Goal: Task Accomplishment & Management: Complete application form

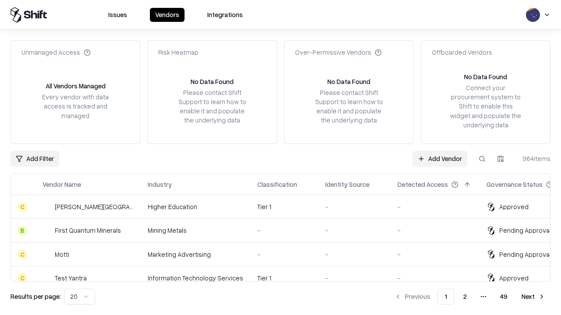
click at [439, 159] on link "Add Vendor" at bounding box center [439, 159] width 55 height 16
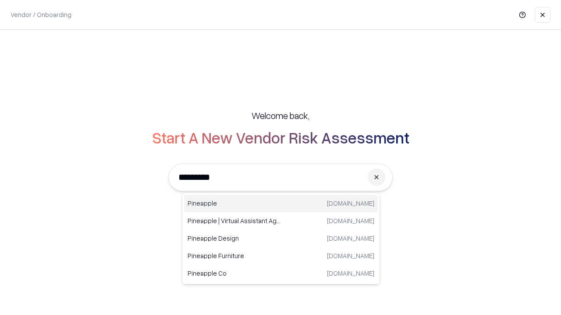
click at [281, 204] on div "Pineapple [DOMAIN_NAME]" at bounding box center [281, 204] width 194 height 18
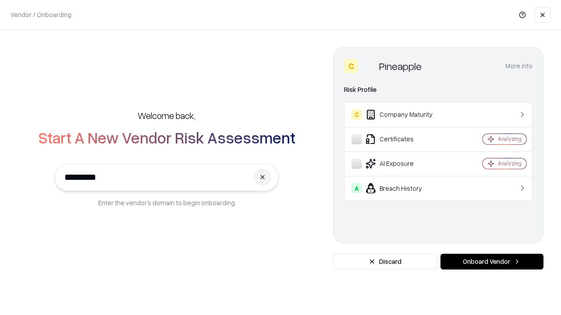
type input "*********"
click at [491, 262] on button "Onboard Vendor" at bounding box center [491, 262] width 103 height 16
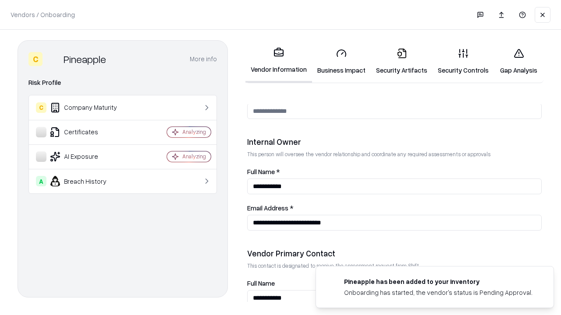
scroll to position [454, 0]
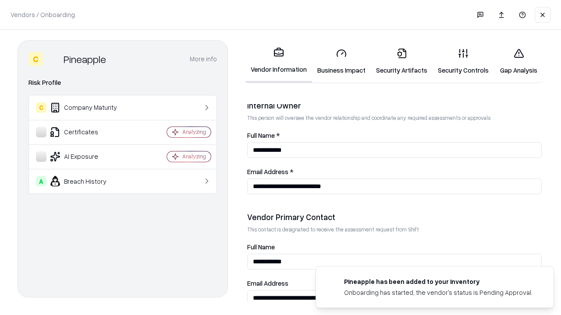
click at [341, 61] on link "Business Impact" at bounding box center [341, 61] width 59 height 41
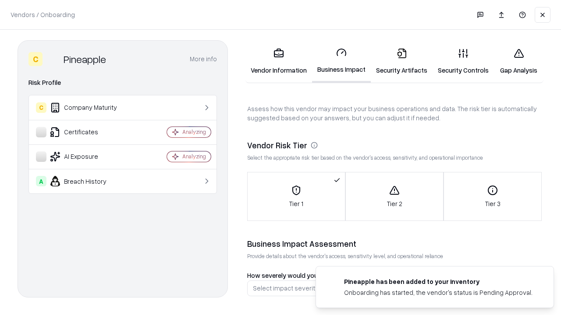
click at [518, 61] on link "Gap Analysis" at bounding box center [518, 61] width 49 height 41
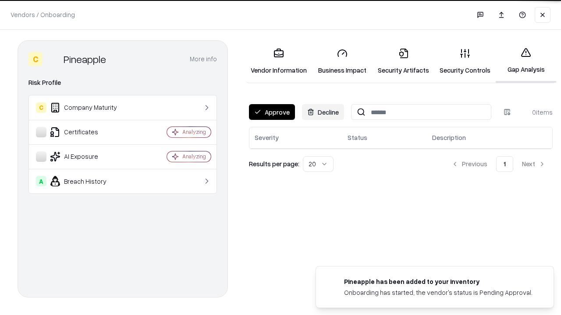
click at [271, 112] on button "Approve" at bounding box center [272, 112] width 46 height 16
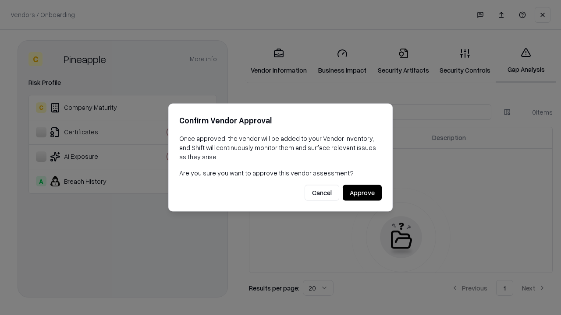
click at [362, 193] on button "Approve" at bounding box center [361, 193] width 39 height 16
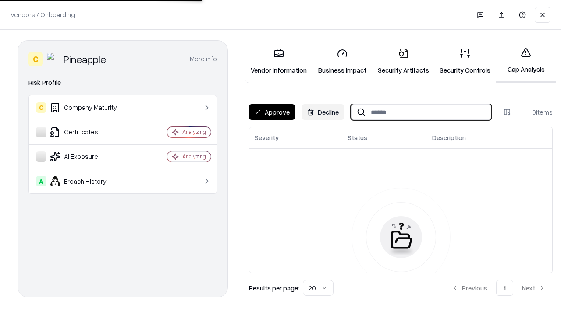
type input "*********"
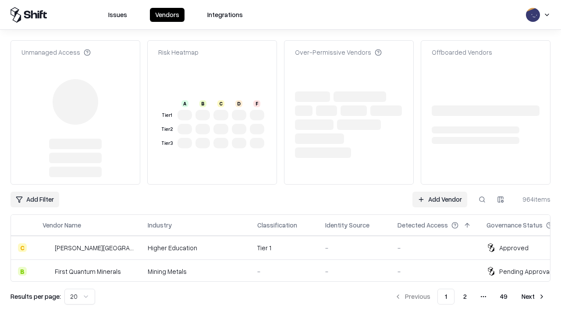
click at [439, 192] on link "Add Vendor" at bounding box center [439, 200] width 55 height 16
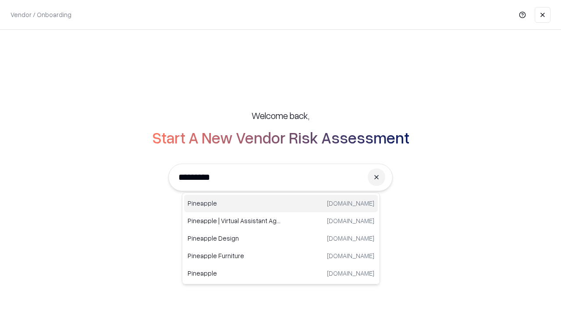
click at [281, 204] on div "Pineapple [DOMAIN_NAME]" at bounding box center [281, 204] width 194 height 18
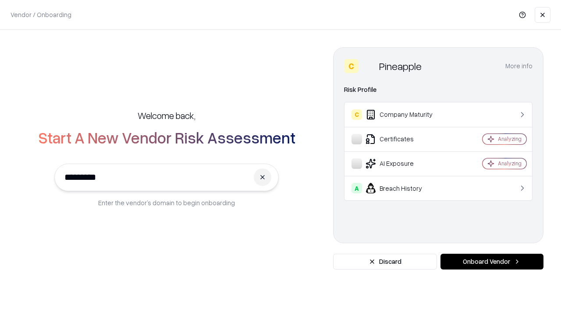
type input "*********"
click at [491, 262] on button "Onboard Vendor" at bounding box center [491, 262] width 103 height 16
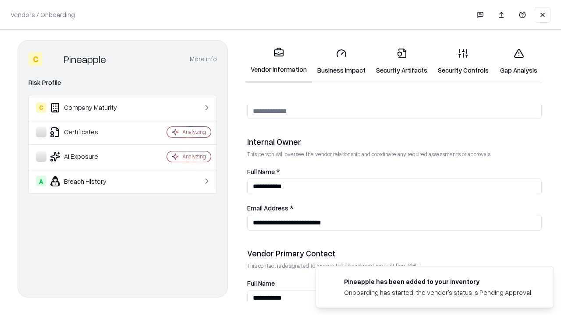
scroll to position [454, 0]
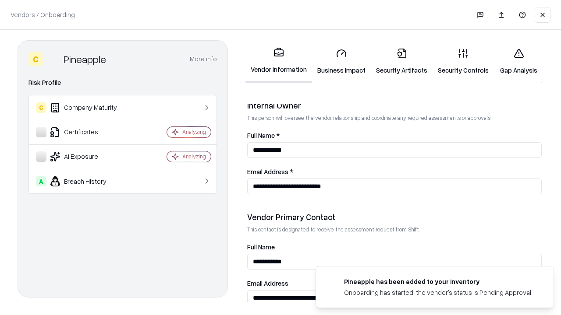
click at [518, 61] on link "Gap Analysis" at bounding box center [518, 61] width 49 height 41
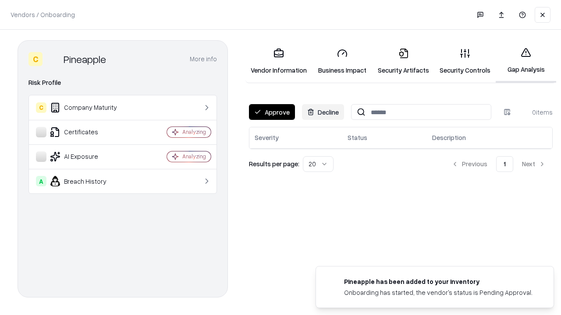
click at [271, 112] on button "Approve" at bounding box center [272, 112] width 46 height 16
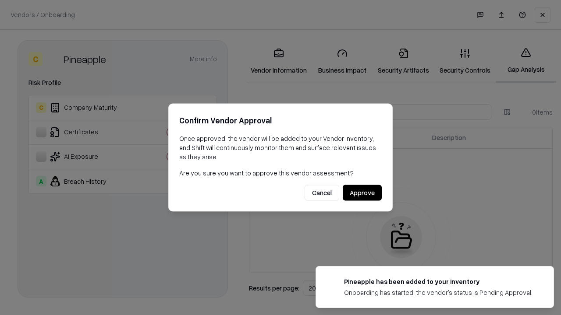
click at [362, 193] on button "Approve" at bounding box center [361, 193] width 39 height 16
